Goal: Information Seeking & Learning: Learn about a topic

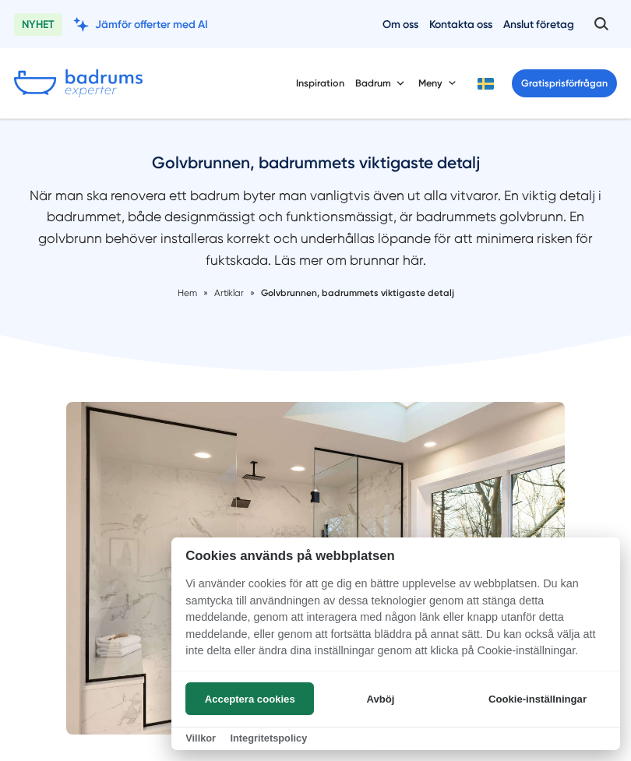
click at [382, 693] on button "Avböj" at bounding box center [381, 698] width 125 height 33
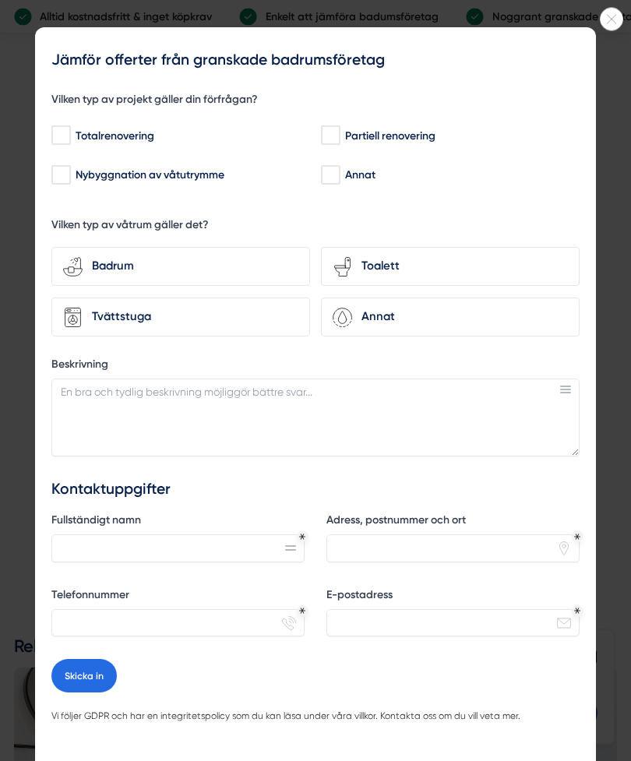
scroll to position [2216, 0]
click at [622, 15] on icon at bounding box center [612, 19] width 22 height 9
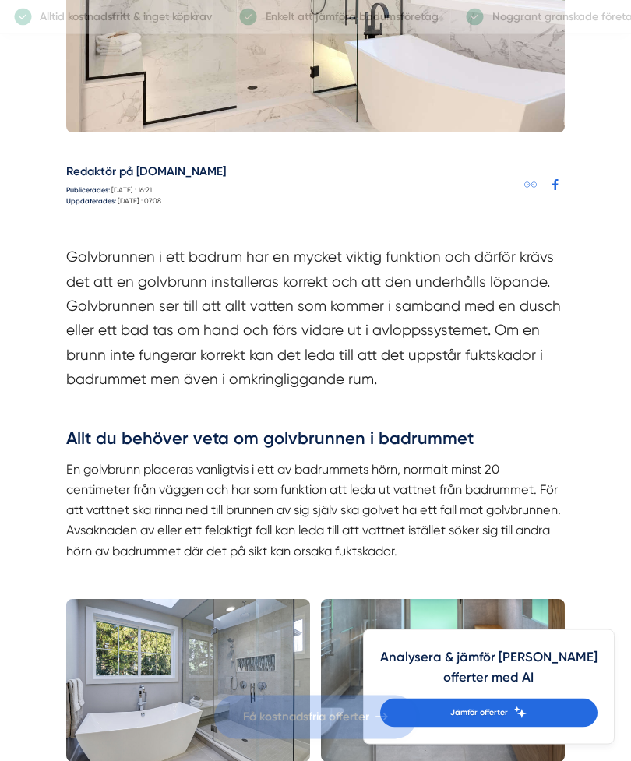
scroll to position [0, 0]
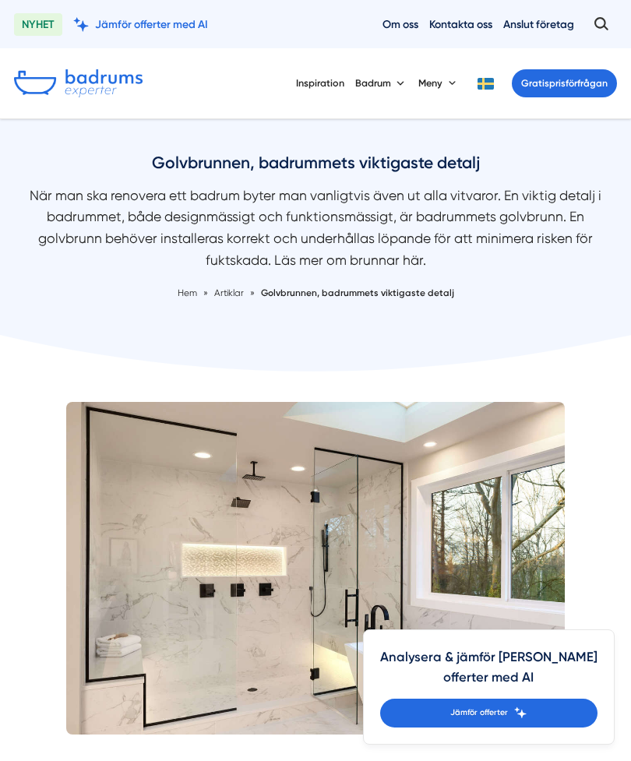
click at [376, 76] on button "Badrum" at bounding box center [381, 83] width 52 height 37
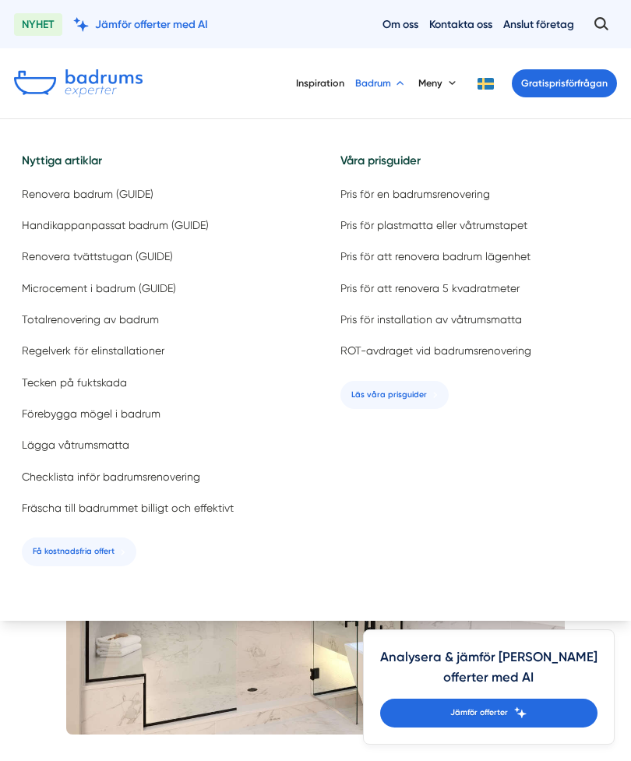
click at [495, 284] on span "Pris för att renovera 5 kvadratmeter" at bounding box center [429, 288] width 179 height 15
click at [40, 201] on span "Renovera badrum (GUIDE)" at bounding box center [88, 194] width 132 height 15
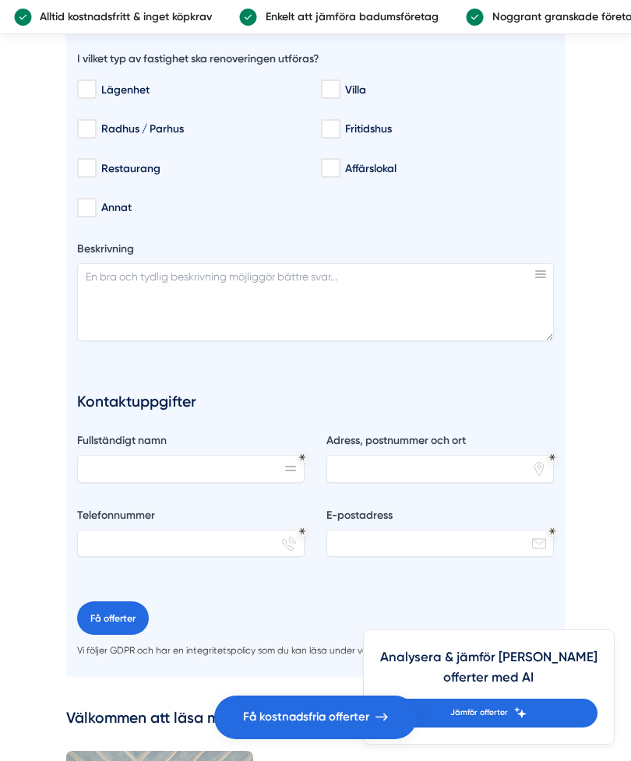
scroll to position [2801, 0]
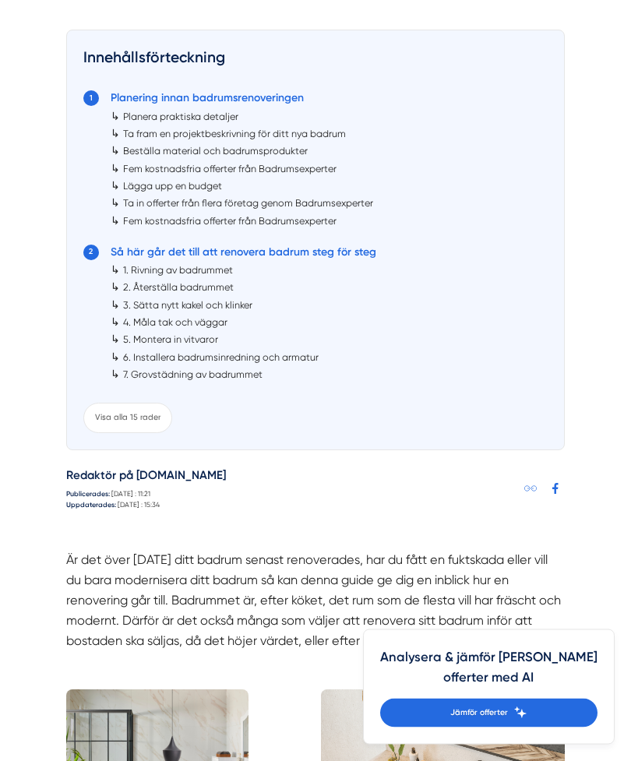
scroll to position [735, 0]
click at [94, 409] on div "Visa alla 15 rader" at bounding box center [127, 417] width 89 height 30
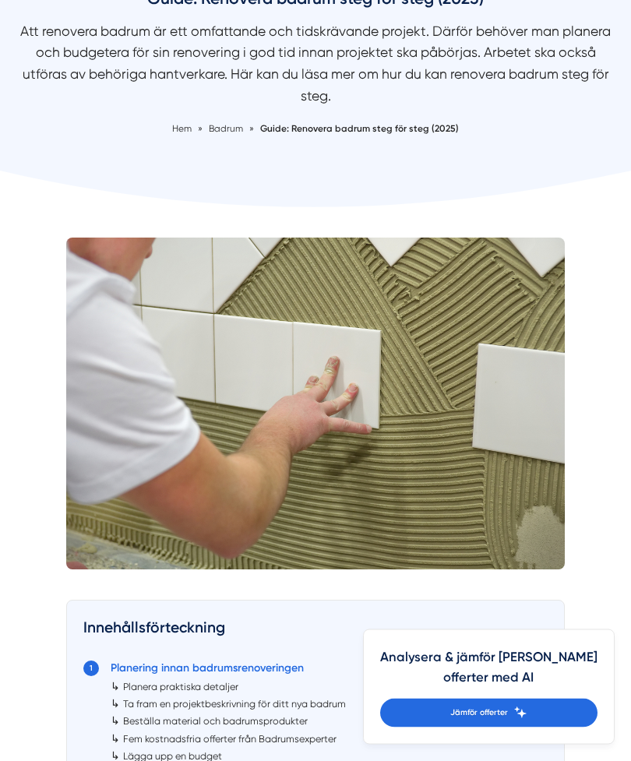
scroll to position [0, 0]
